Goal: Information Seeking & Learning: Learn about a topic

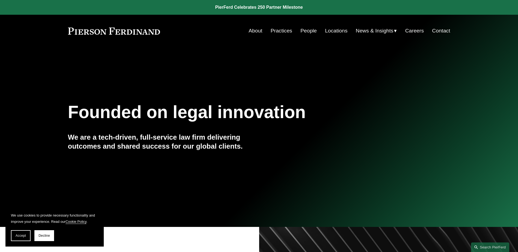
click at [307, 29] on link "People" at bounding box center [308, 31] width 16 height 10
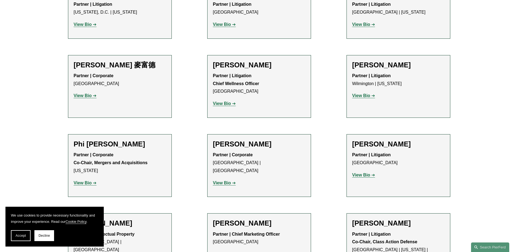
scroll to position [4753, 0]
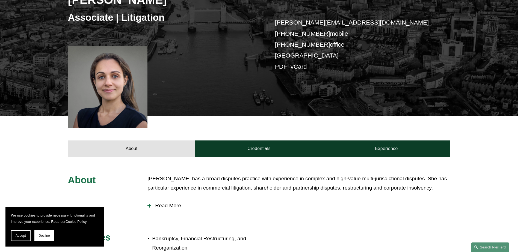
scroll to position [109, 0]
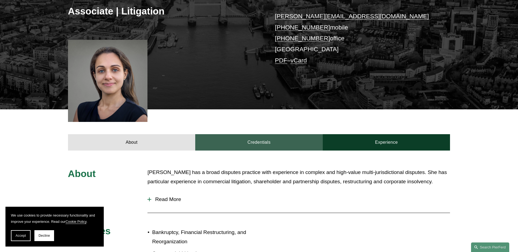
click at [253, 142] on link "Credentials" at bounding box center [259, 142] width 128 height 16
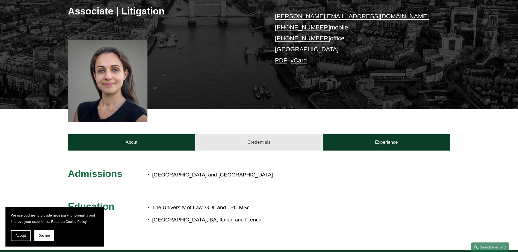
scroll to position [164, 0]
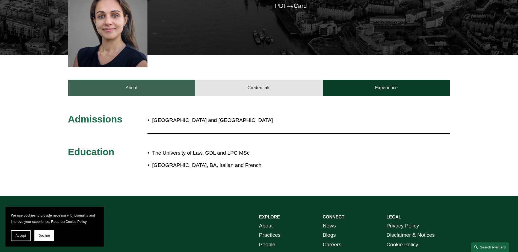
click at [141, 88] on link "About" at bounding box center [132, 88] width 128 height 16
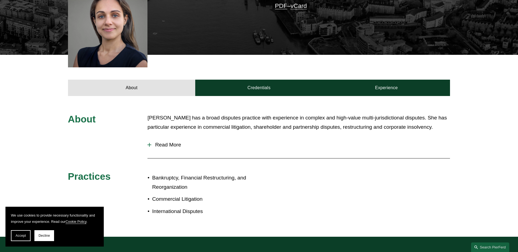
click at [168, 148] on span "Read More" at bounding box center [300, 145] width 299 height 6
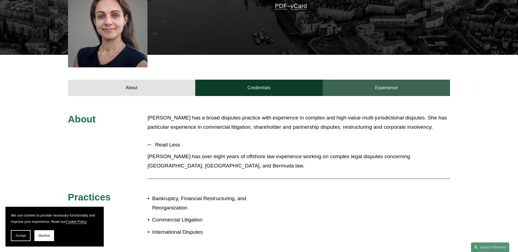
click at [392, 88] on link "Experience" at bounding box center [387, 88] width 128 height 16
